Goal: Task Accomplishment & Management: Use online tool/utility

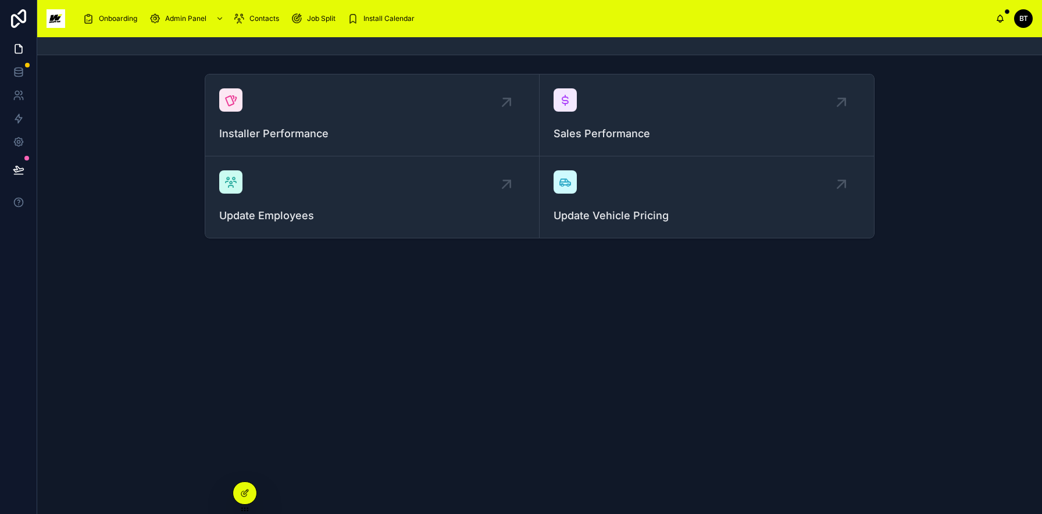
click at [388, 20] on span "Install Calendar" at bounding box center [388, 18] width 51 height 9
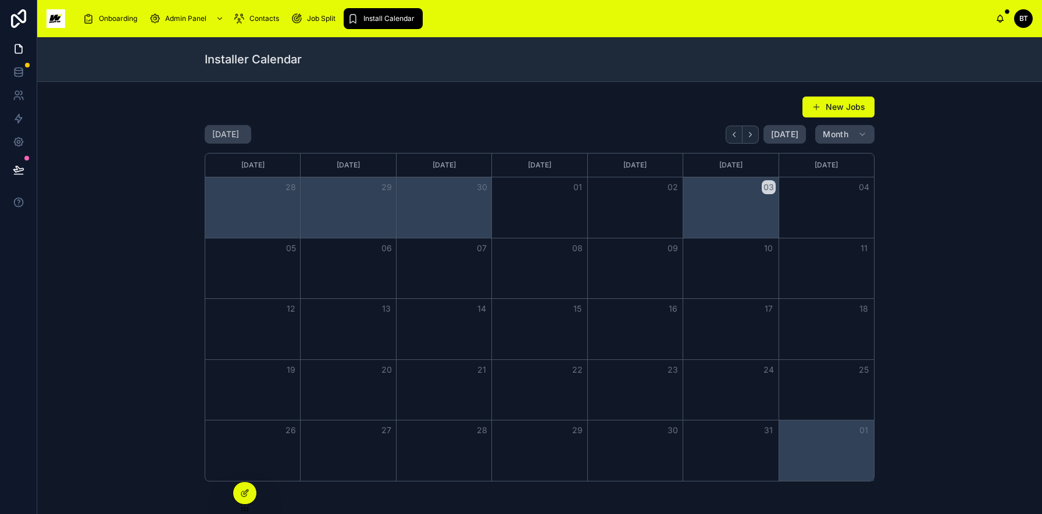
click at [242, 488] on icon at bounding box center [244, 492] width 9 height 9
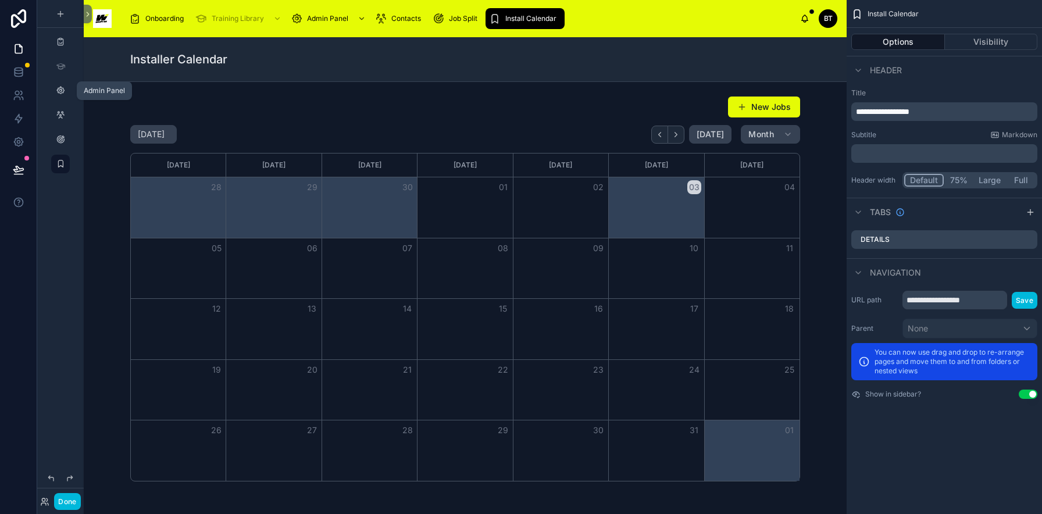
click at [53, 85] on div "scrollable content" at bounding box center [60, 90] width 14 height 19
click at [63, 92] on icon "scrollable content" at bounding box center [60, 90] width 9 height 9
click at [60, 93] on icon "scrollable content" at bounding box center [60, 90] width 9 height 9
click at [869, 41] on button "Options" at bounding box center [898, 42] width 94 height 16
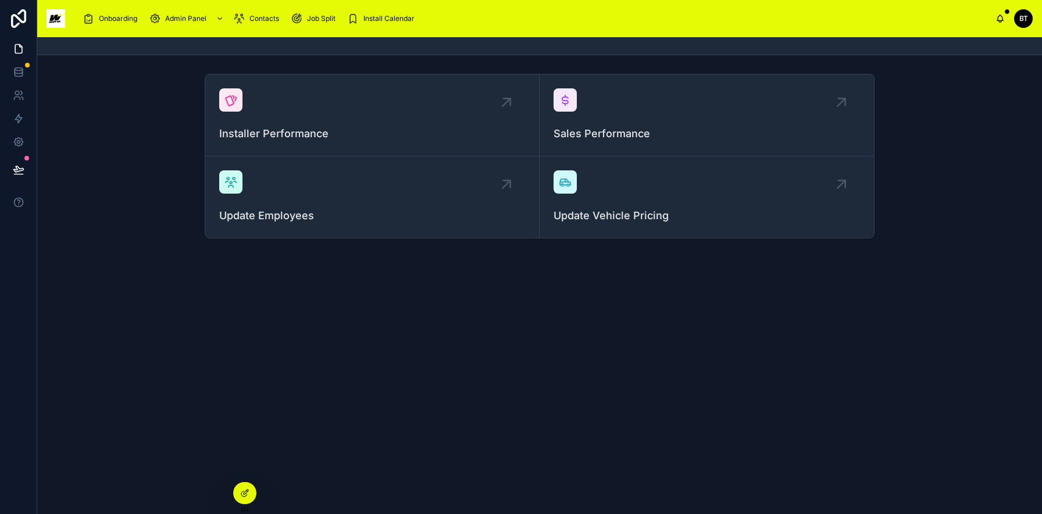
click at [406, 21] on span "Install Calendar" at bounding box center [388, 18] width 51 height 9
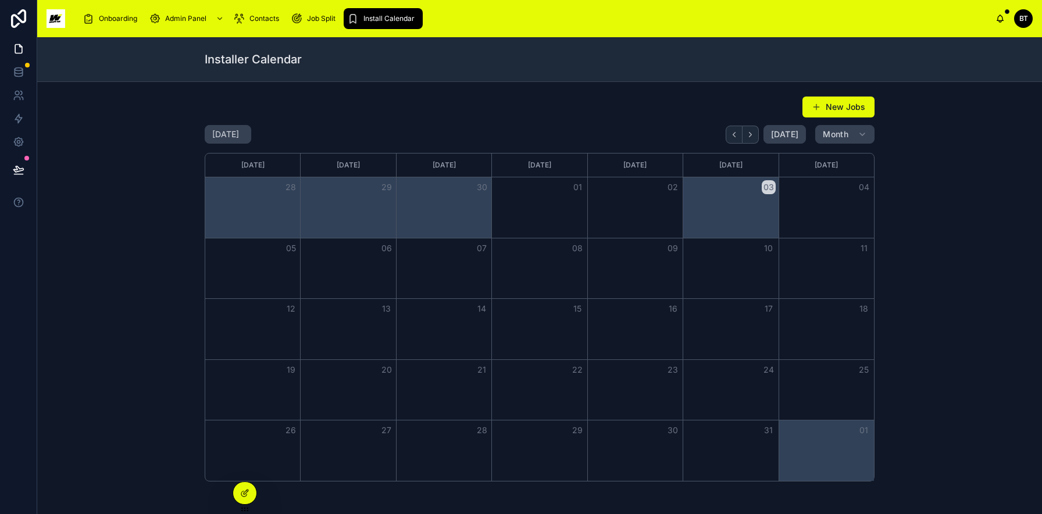
click at [250, 495] on div at bounding box center [244, 493] width 23 height 22
